Goal: Task Accomplishment & Management: Manage account settings

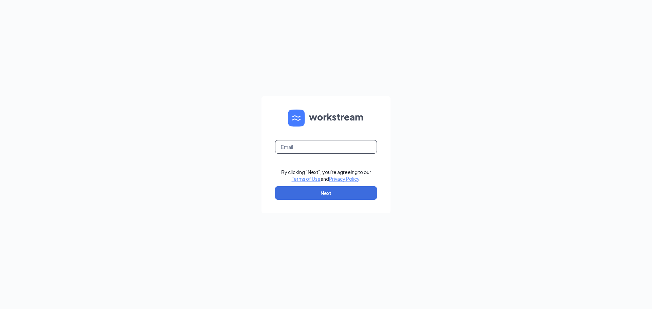
click at [316, 146] on input "text" at bounding box center [326, 147] width 102 height 14
type input "cschmanke@jsfortgroup.com"
click at [311, 196] on button "Next" at bounding box center [326, 193] width 102 height 14
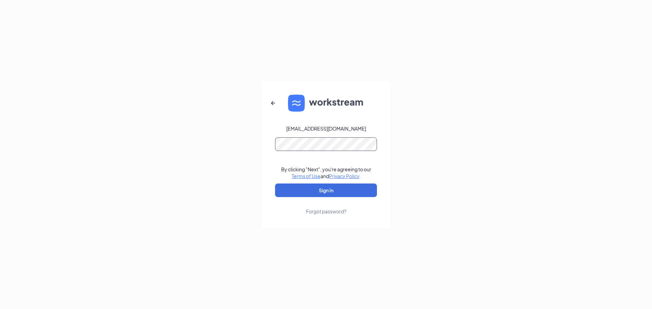
click at [275, 184] on button "Sign In" at bounding box center [326, 191] width 102 height 14
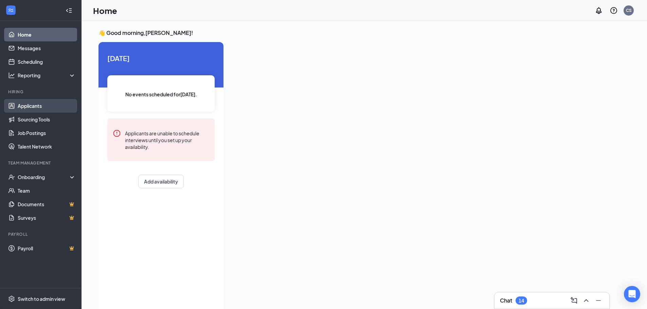
click at [43, 109] on link "Applicants" at bounding box center [47, 106] width 58 height 14
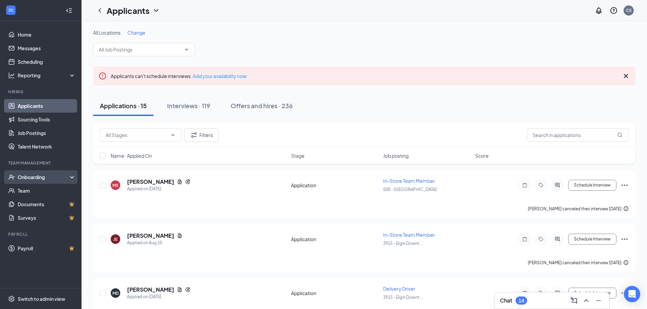
click at [49, 173] on div "Onboarding" at bounding box center [40, 177] width 81 height 14
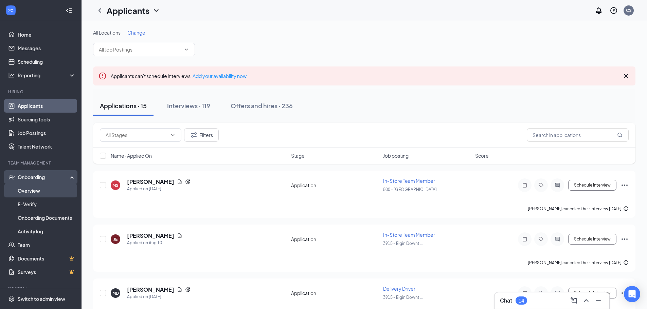
click at [37, 189] on link "Overview" at bounding box center [47, 191] width 58 height 14
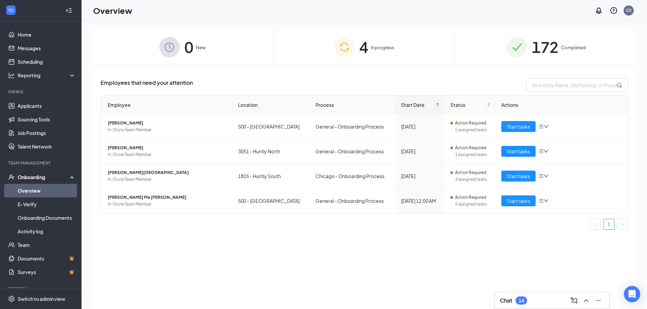
click at [570, 47] on span "Completed" at bounding box center [573, 47] width 25 height 7
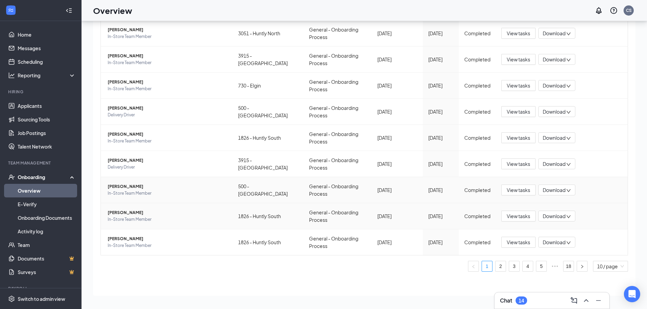
scroll to position [31, 0]
click at [563, 268] on link "18" at bounding box center [568, 266] width 10 height 10
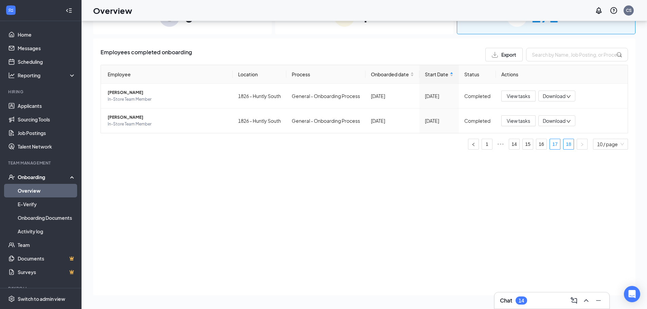
click at [556, 149] on link "17" at bounding box center [555, 144] width 10 height 10
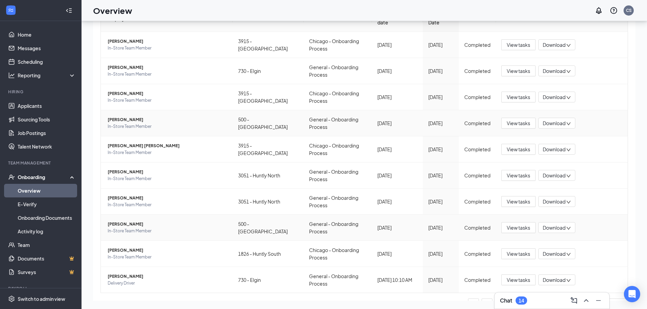
scroll to position [97, 0]
